Goal: Information Seeking & Learning: Understand process/instructions

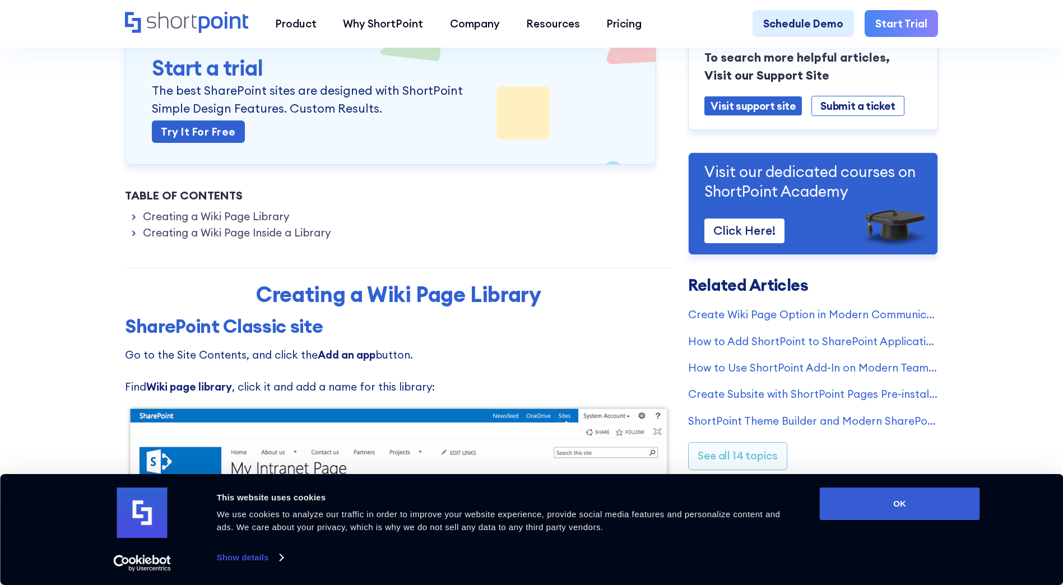
scroll to position [280, 0]
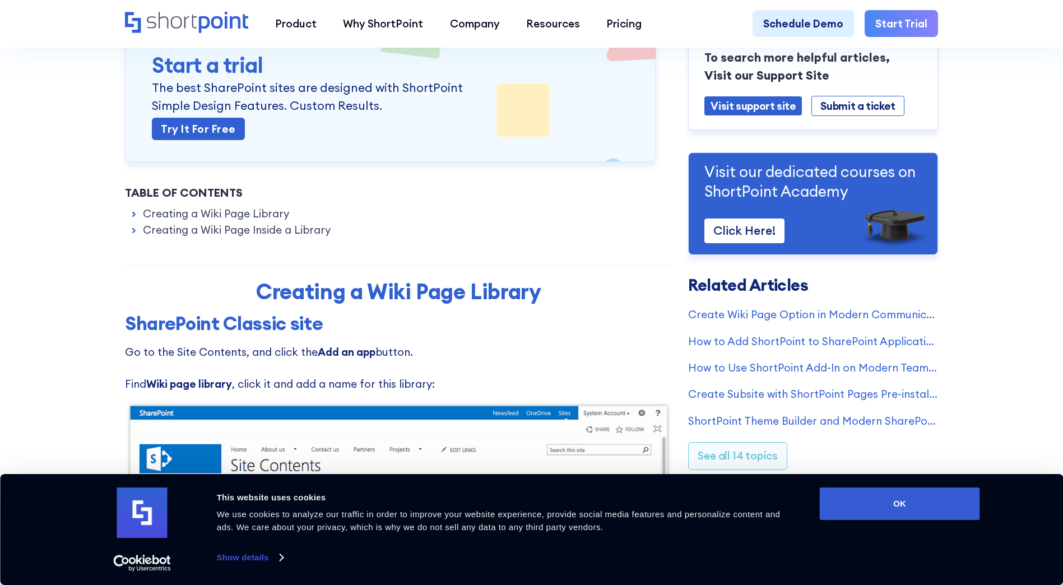
click at [248, 218] on link "Creating a Wiki Page Library" at bounding box center [216, 214] width 146 height 16
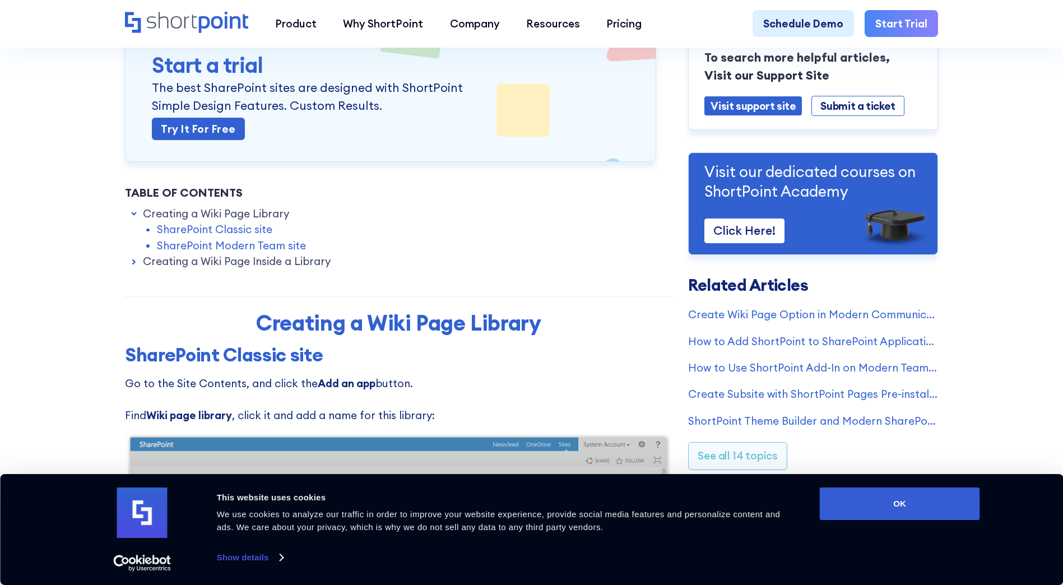
click at [263, 262] on link "Creating a Wiki Page Inside a Library" at bounding box center [237, 261] width 188 height 16
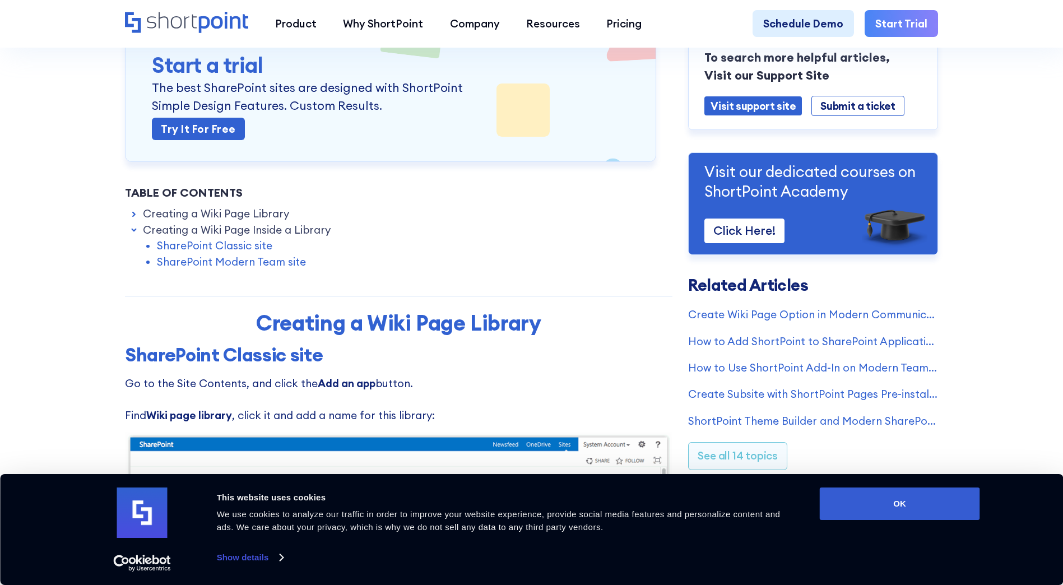
click at [253, 244] on link "SharePoint Classic site" at bounding box center [214, 245] width 115 height 16
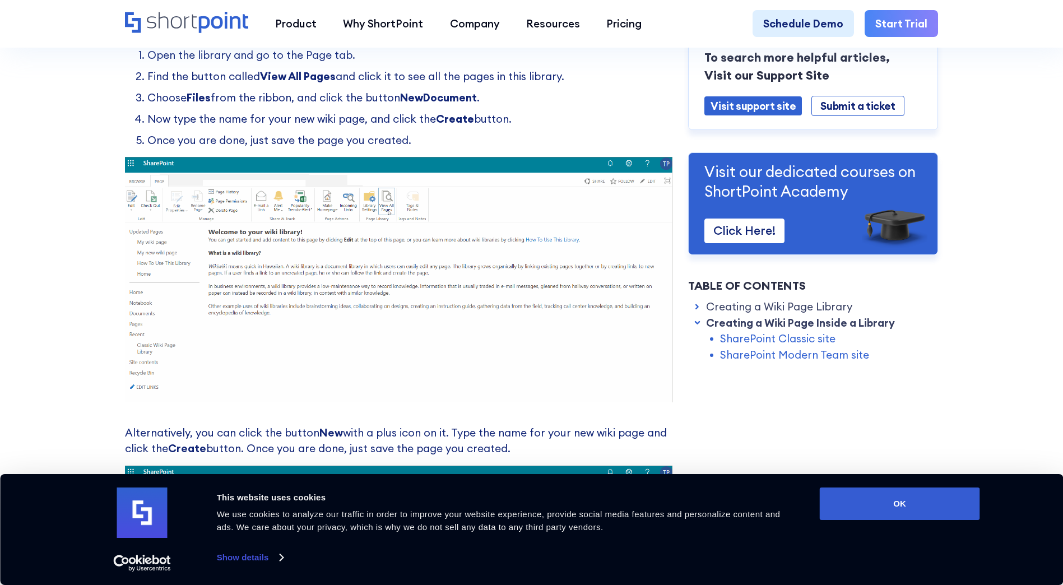
scroll to position [1535, 0]
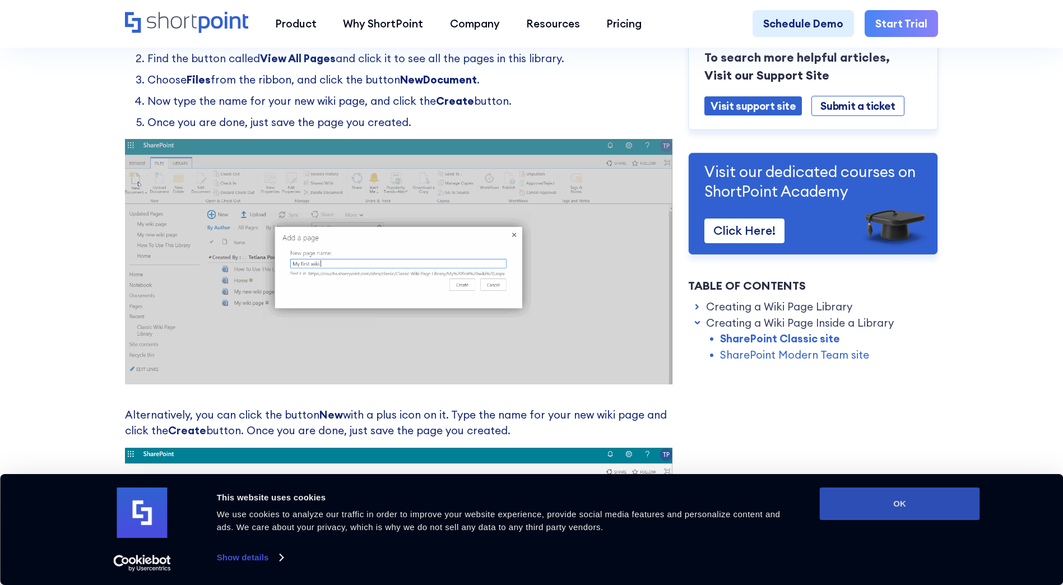
click at [900, 500] on button "OK" at bounding box center [899, 503] width 160 height 32
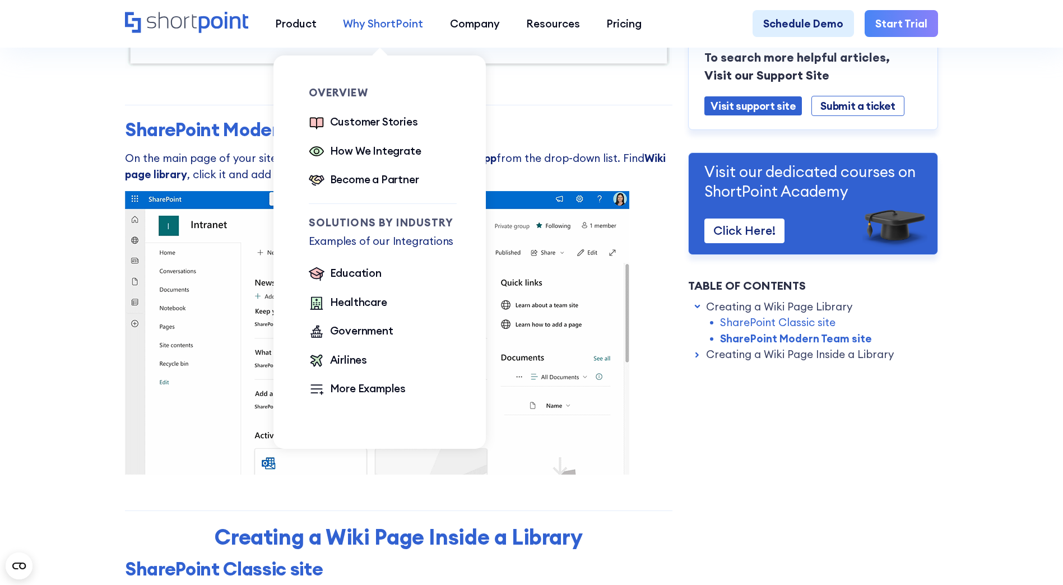
scroll to position [639, 0]
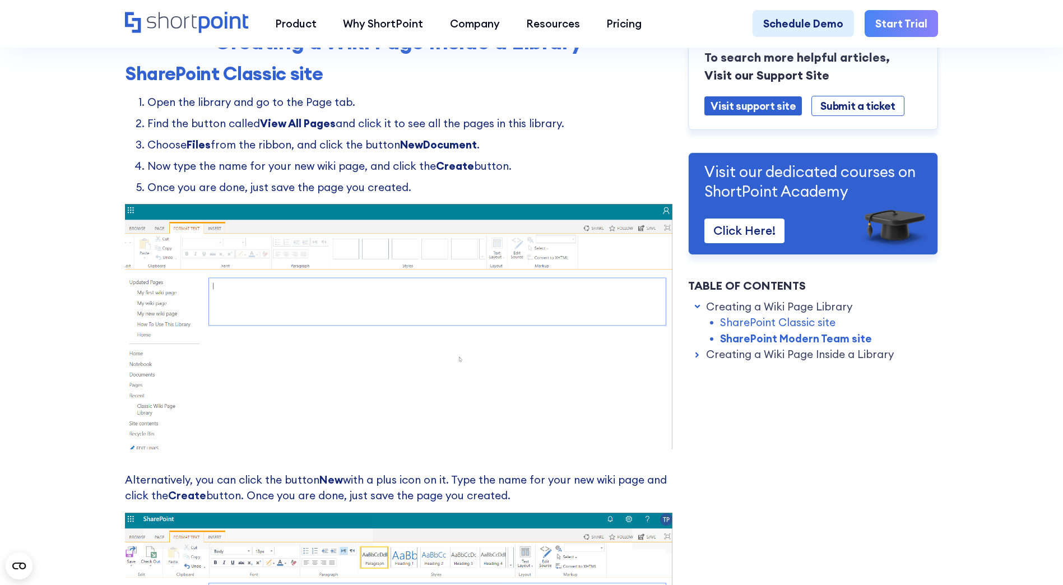
scroll to position [1479, 0]
